Goal: Information Seeking & Learning: Understand process/instructions

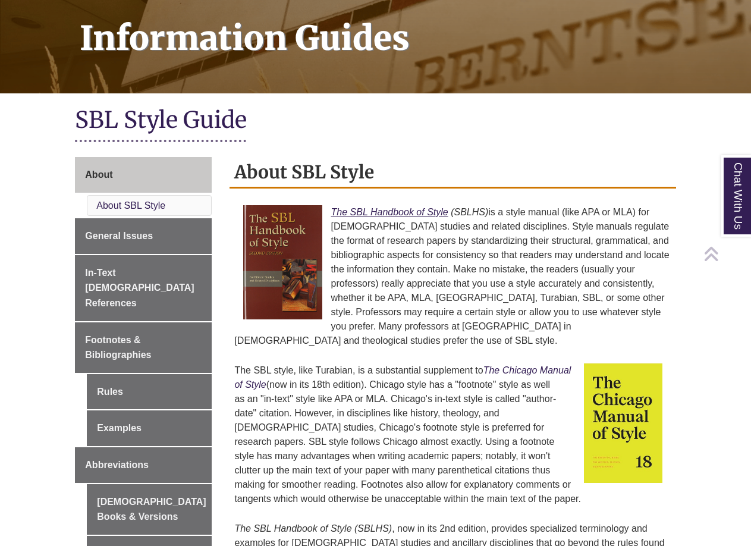
scroll to position [178, 0]
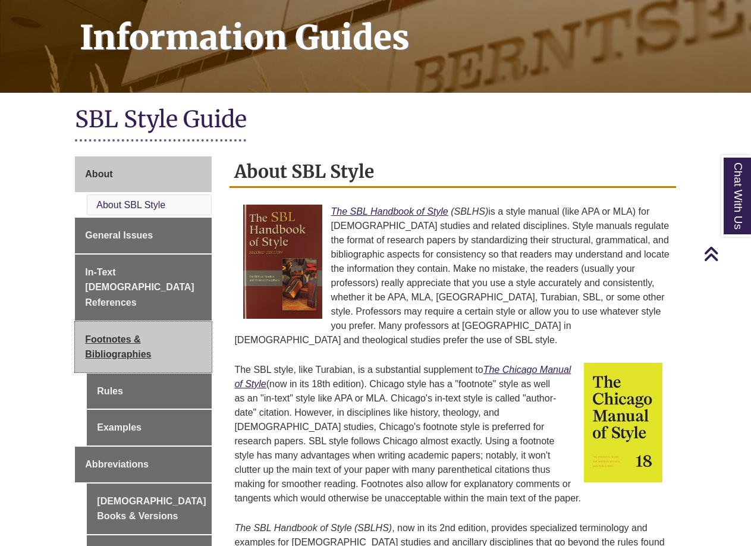
click at [139, 331] on link "Footnotes & Bibliographies" at bounding box center [143, 347] width 137 height 51
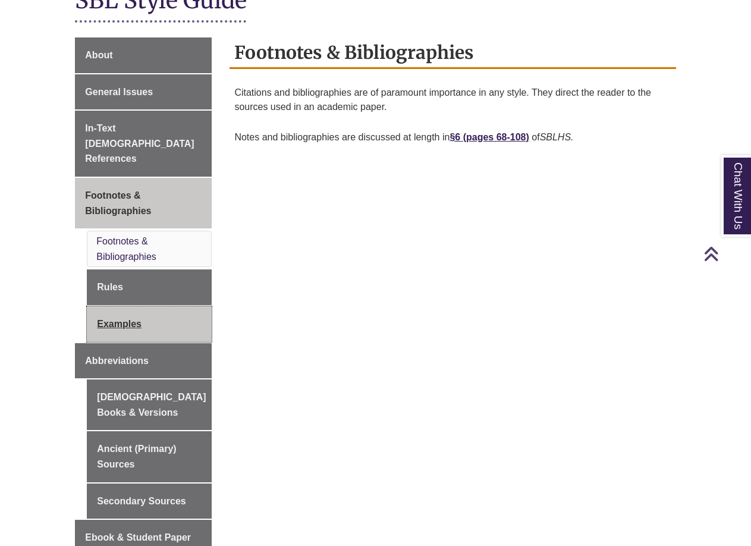
scroll to position [297, 0]
click at [131, 307] on link "Examples" at bounding box center [149, 324] width 125 height 36
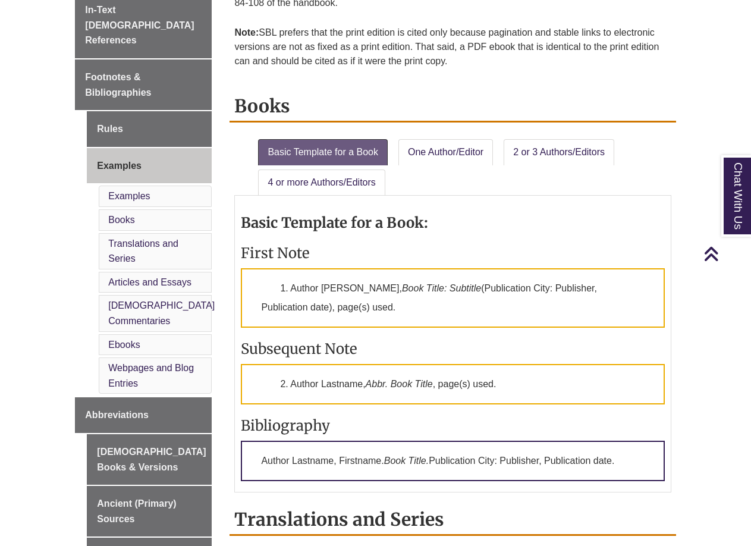
scroll to position [416, 0]
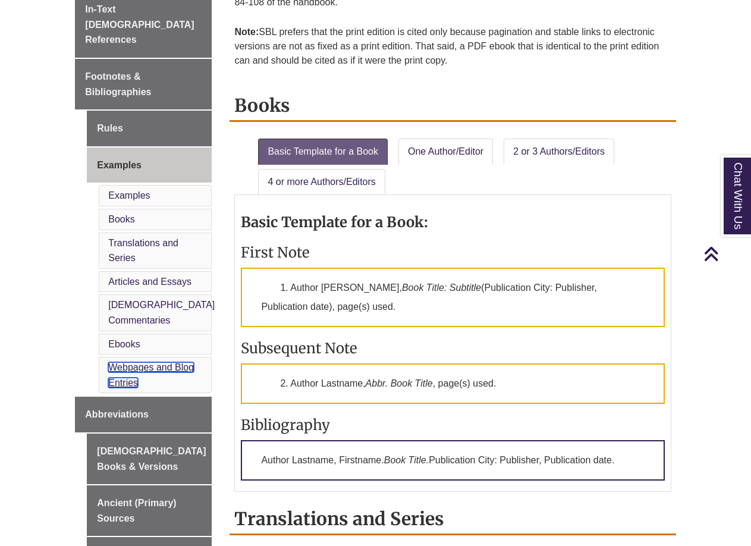
click at [140, 362] on link "Webpages and Blog Entries" at bounding box center [151, 375] width 86 height 26
